Goal: Check status: Check status

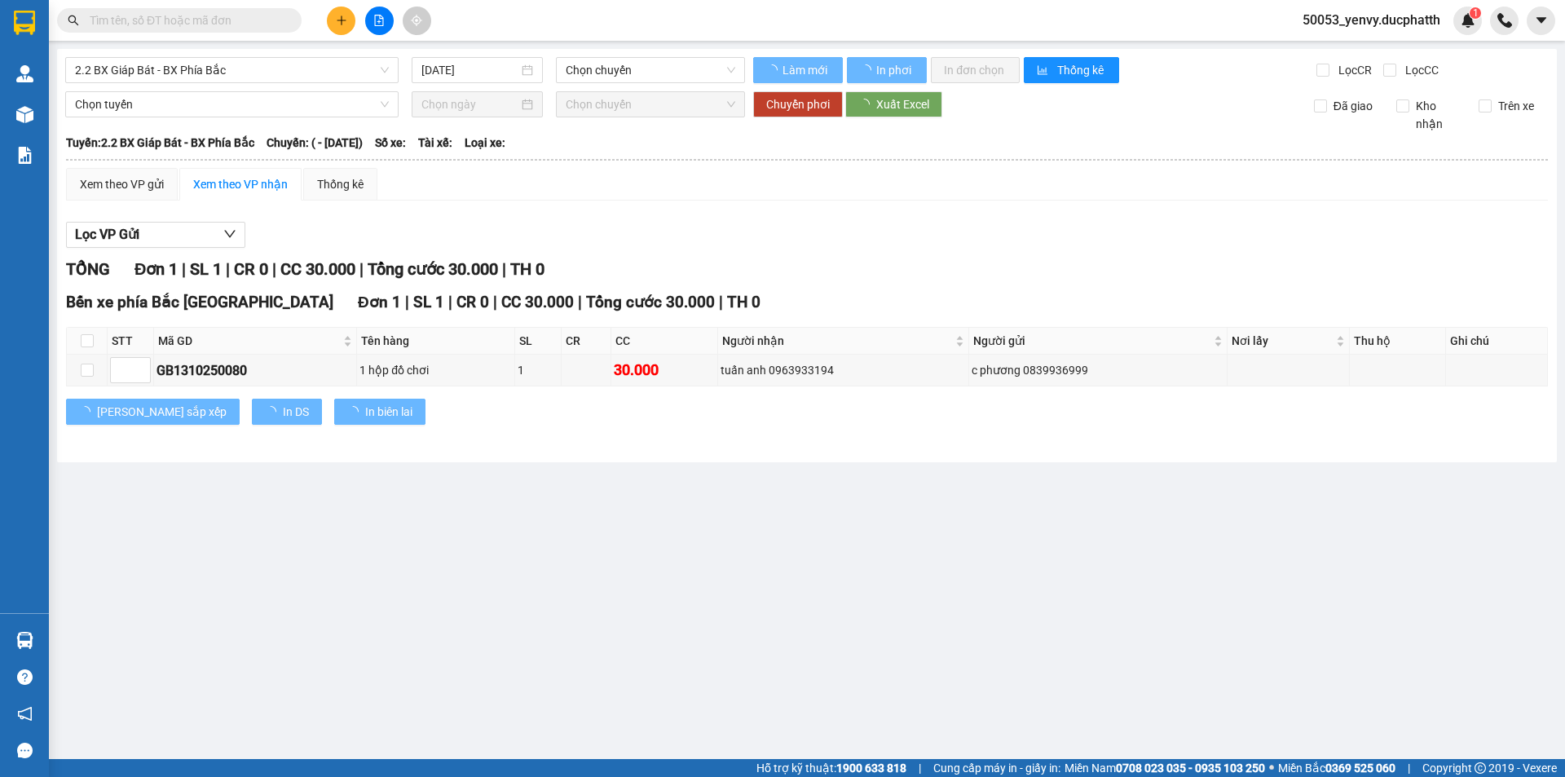
type input "13/10/2025"
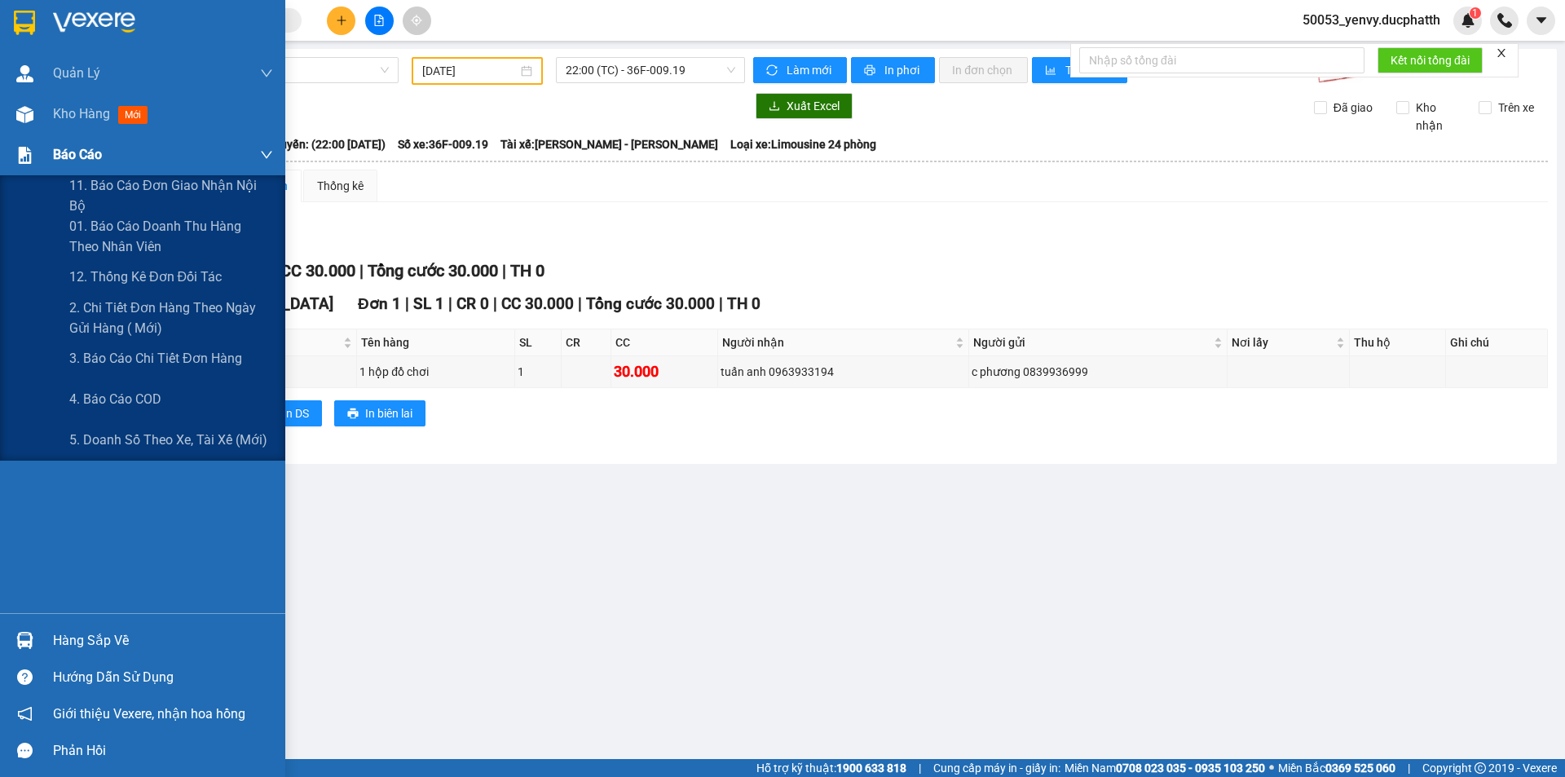
click at [90, 159] on span "Báo cáo" at bounding box center [77, 154] width 49 height 20
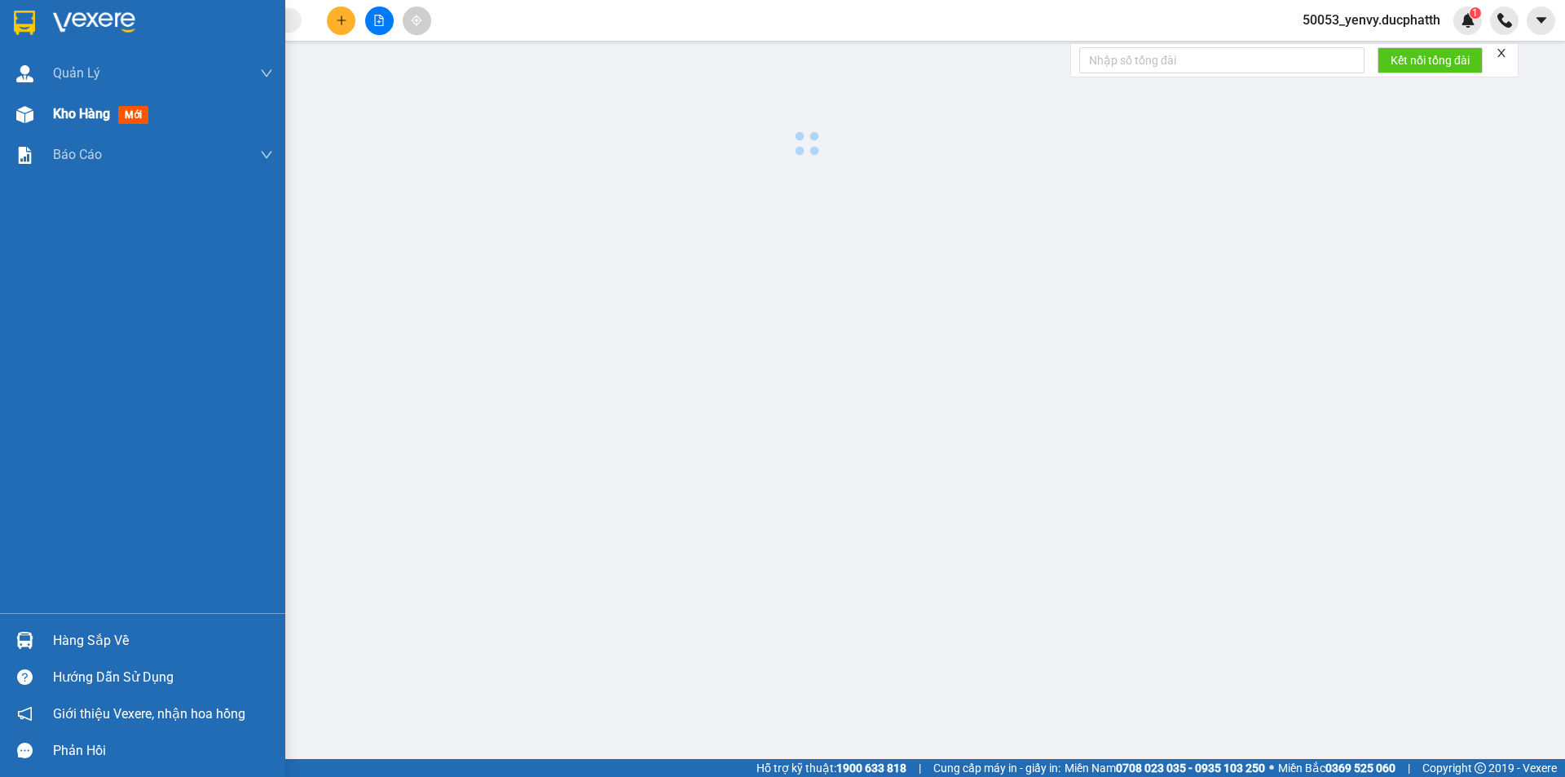
click at [103, 117] on span "Kho hàng" at bounding box center [81, 113] width 57 height 15
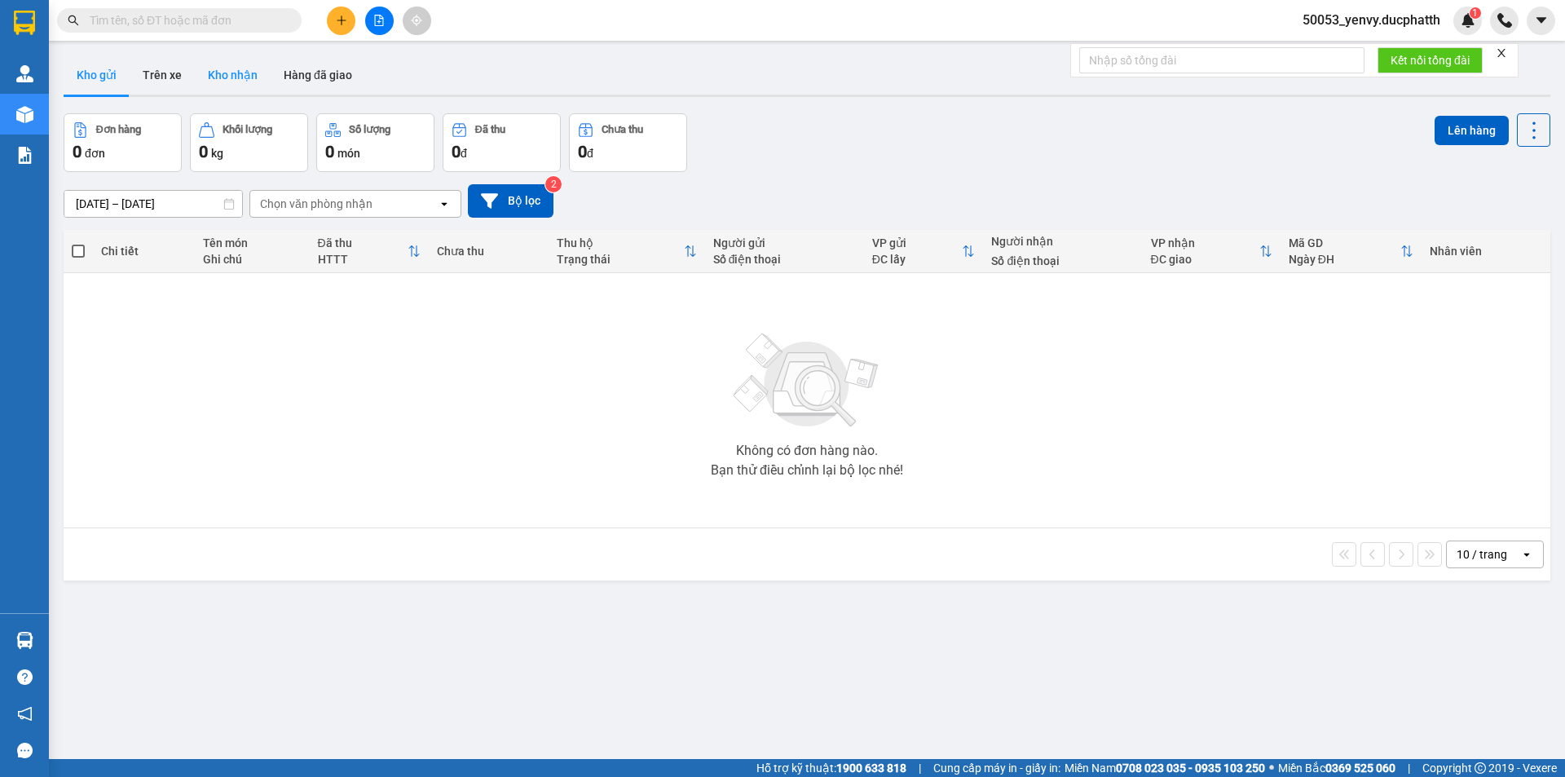
click at [213, 73] on button "Kho nhận" at bounding box center [233, 74] width 76 height 39
click at [111, 77] on button "Kho gửi" at bounding box center [97, 74] width 66 height 39
click at [253, 69] on button "Kho nhận" at bounding box center [233, 74] width 76 height 39
click at [175, 74] on button "Trên xe" at bounding box center [162, 74] width 65 height 39
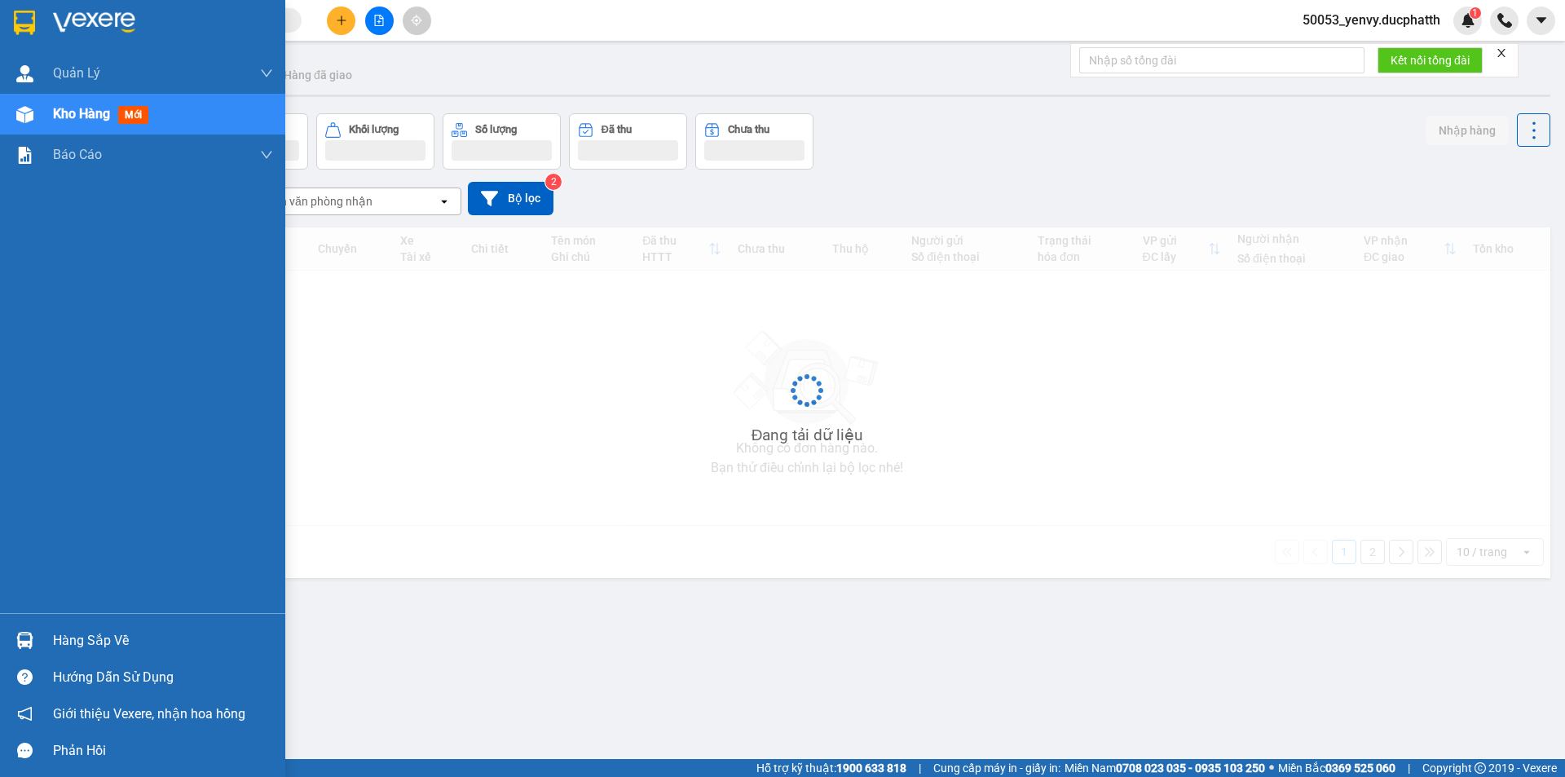
click at [72, 634] on div "Hàng sắp về" at bounding box center [163, 640] width 220 height 24
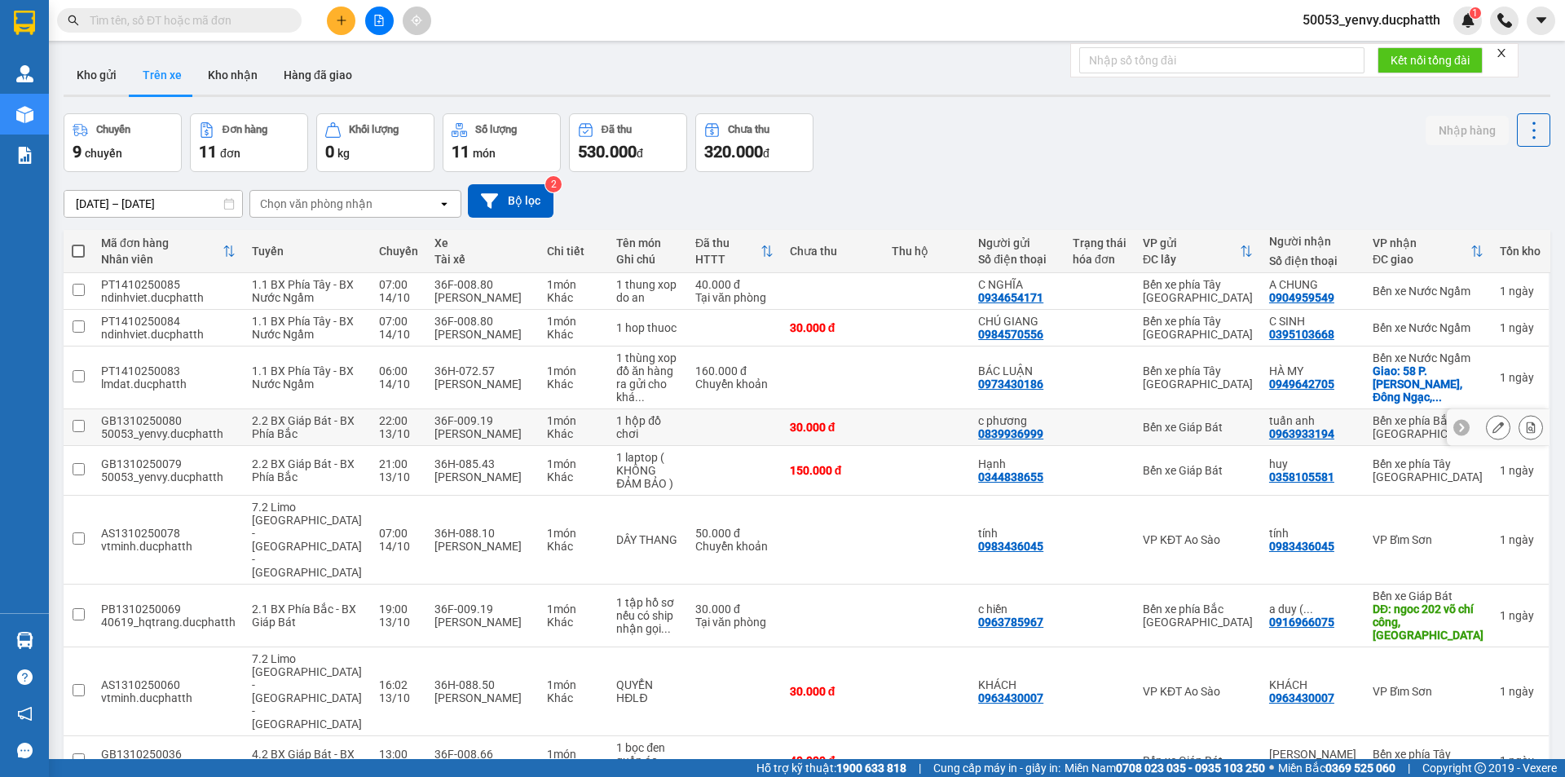
click at [372, 461] on section "Kết quả tìm kiếm ( 0 ) Bộ lọc No Data 50053_yenvy.ducphatth 1 Quản Lý Quản lý g…" at bounding box center [782, 388] width 1565 height 777
click at [214, 77] on button "Kho nhận" at bounding box center [233, 74] width 76 height 39
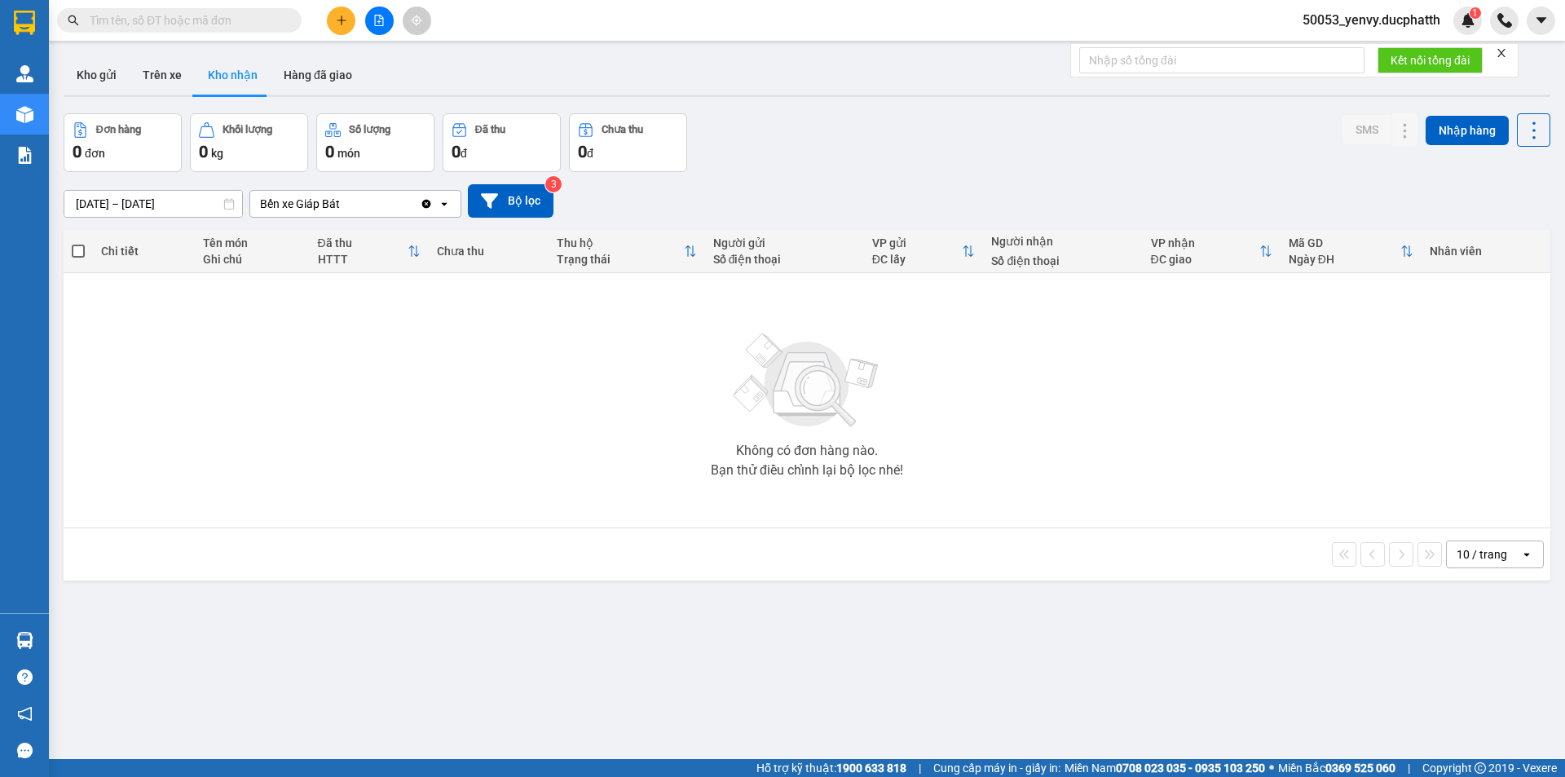
click at [674, 517] on div "Không có đơn hàng nào. Bạn thử điều chỉnh lại bộ lọc nhé!" at bounding box center [807, 400] width 1470 height 244
click at [317, 74] on button "Hàng đã giao" at bounding box center [318, 74] width 95 height 39
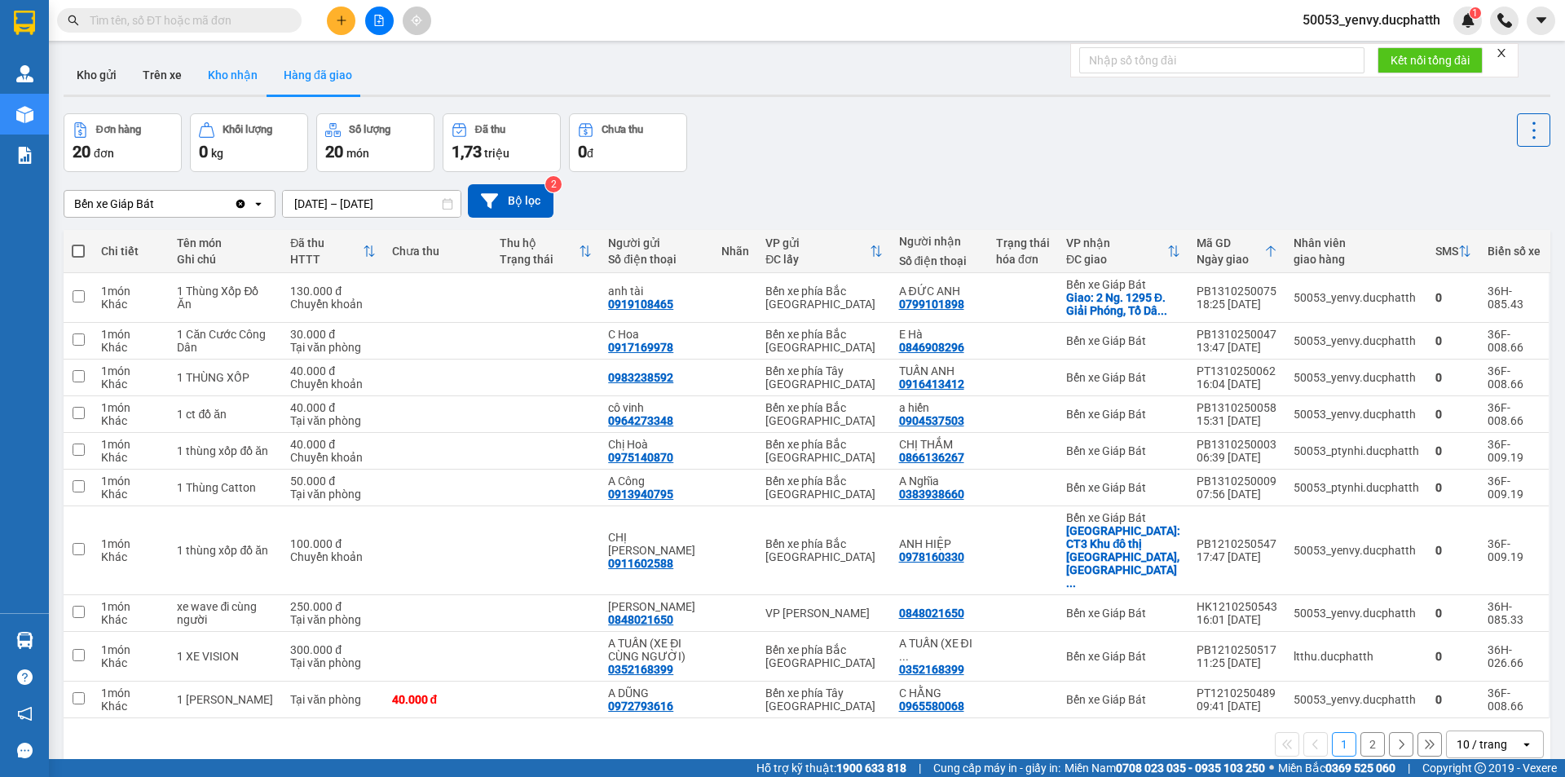
click at [222, 63] on button "Kho nhận" at bounding box center [233, 74] width 76 height 39
